Goal: Navigation & Orientation: Find specific page/section

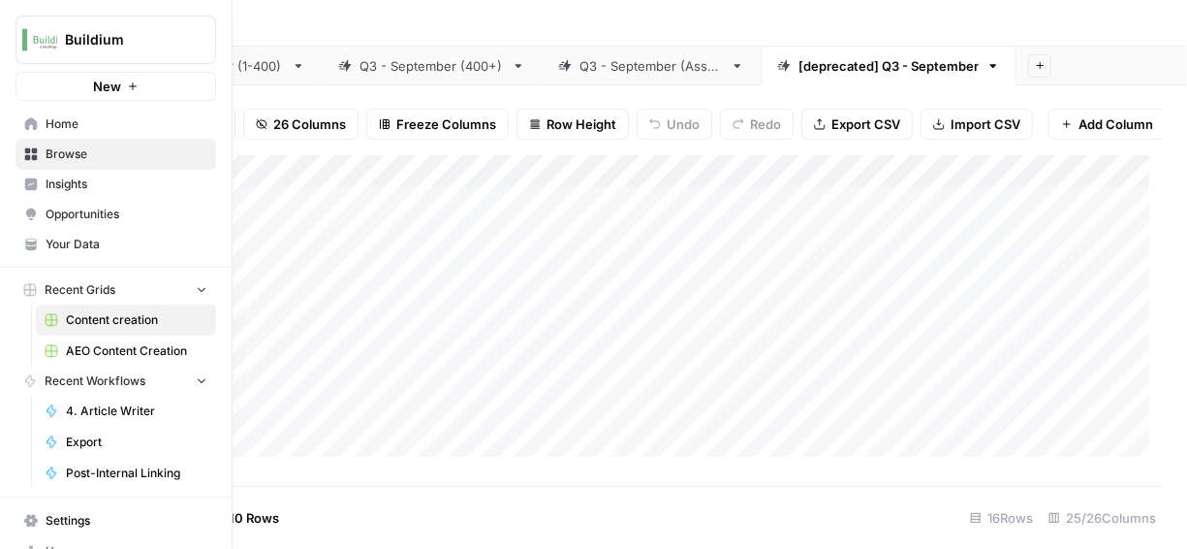
click at [53, 204] on link "Opportunities" at bounding box center [116, 214] width 201 height 31
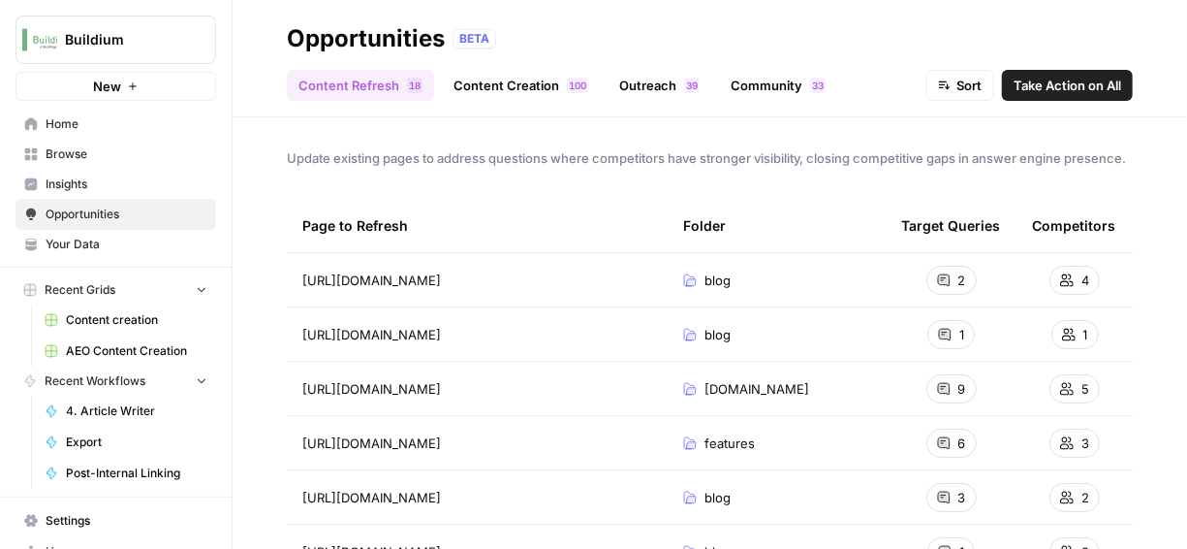
click at [60, 190] on span "Insights" at bounding box center [127, 183] width 162 height 17
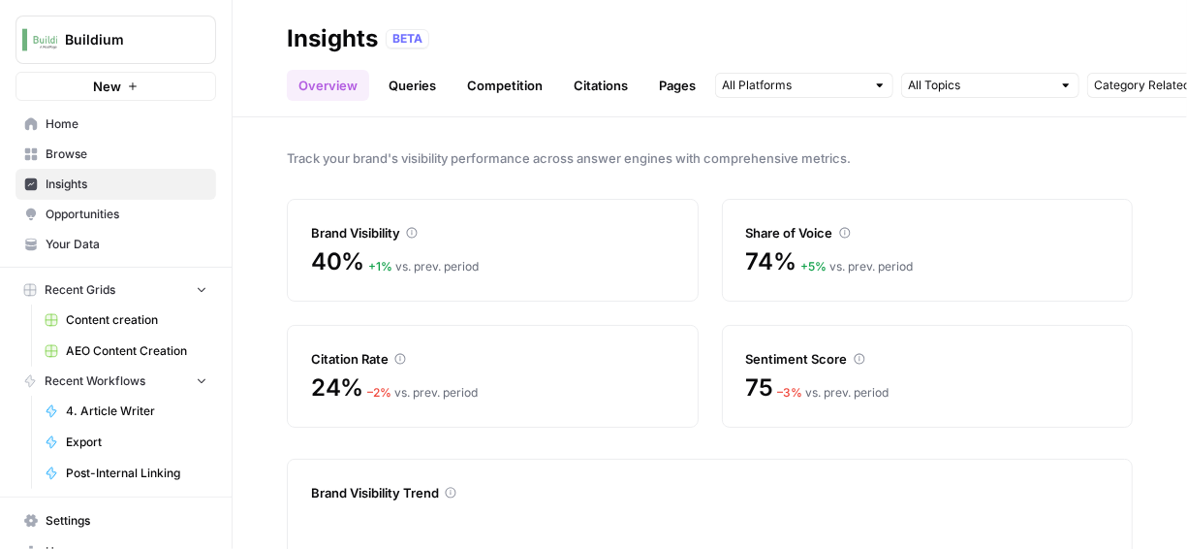
click at [405, 87] on link "Queries" at bounding box center [412, 85] width 71 height 31
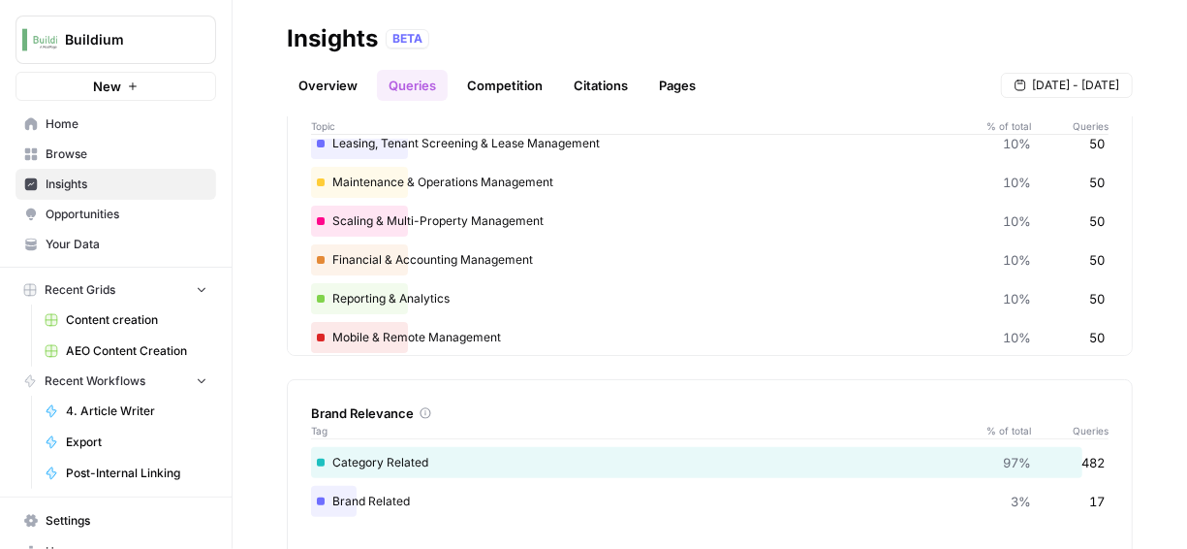
scroll to position [56, 0]
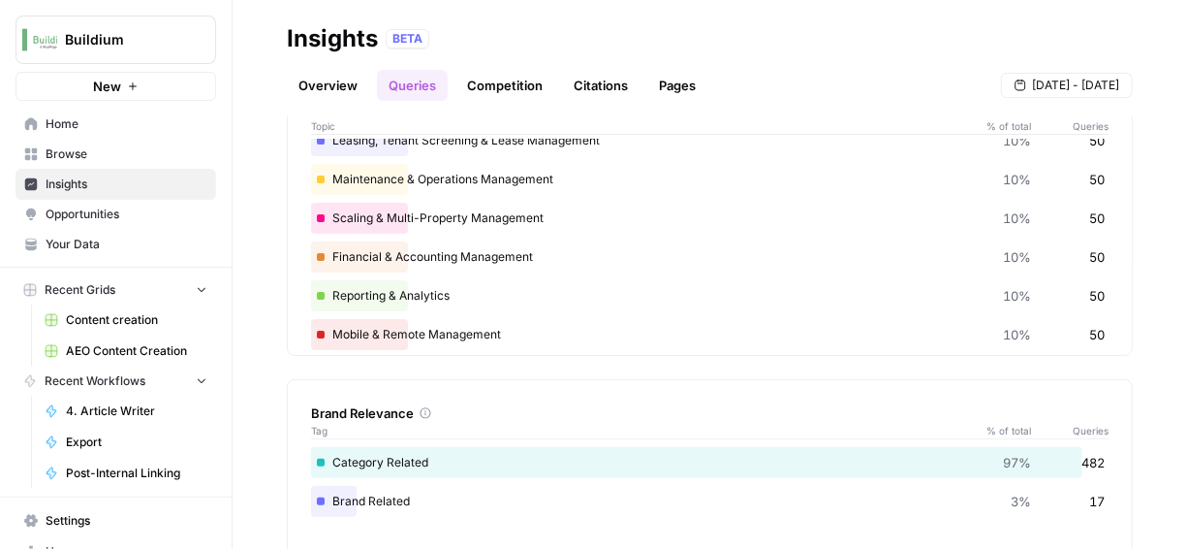
click at [586, 80] on link "Citations" at bounding box center [601, 85] width 78 height 31
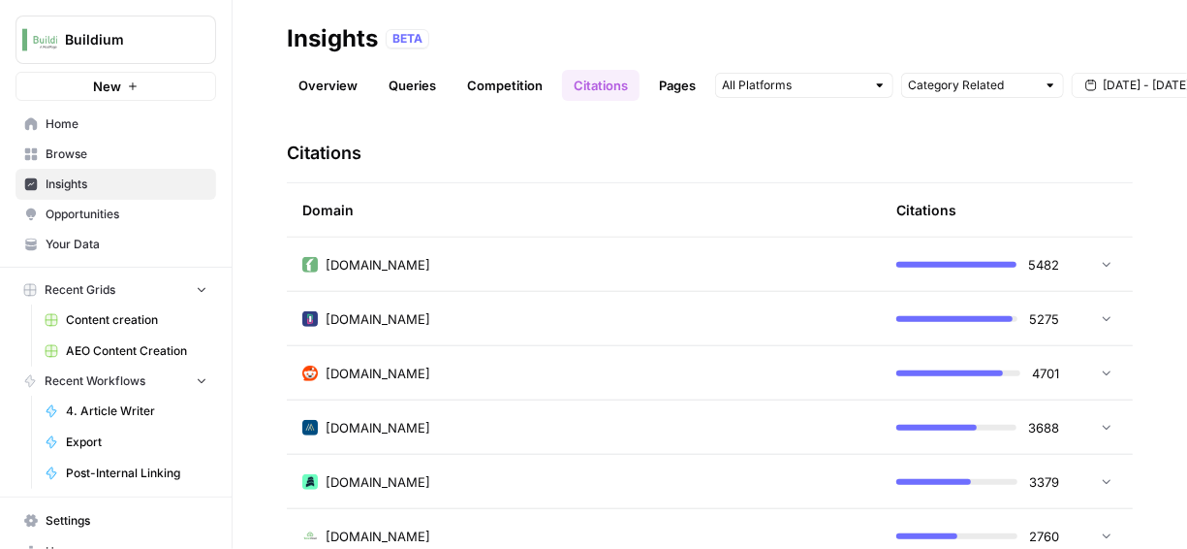
scroll to position [466, 0]
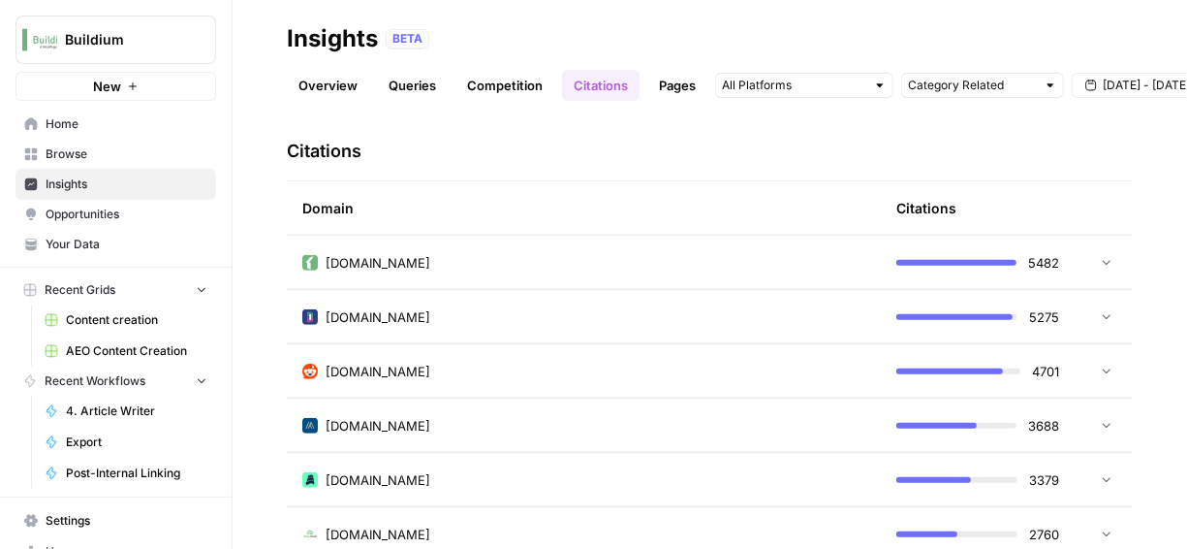
click at [1103, 260] on icon at bounding box center [1107, 262] width 8 height 5
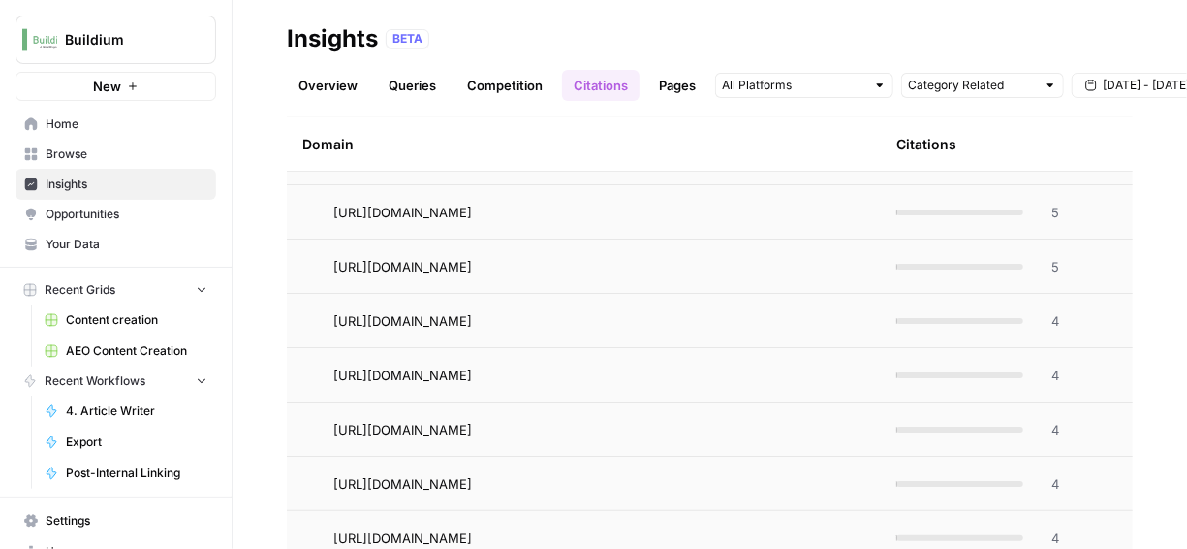
scroll to position [7192, 0]
